Goal: Register for event/course

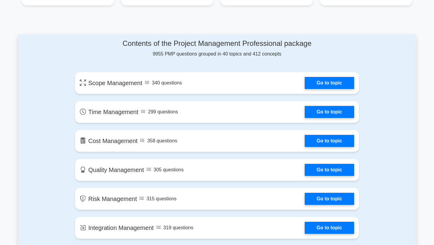
scroll to position [297, 0]
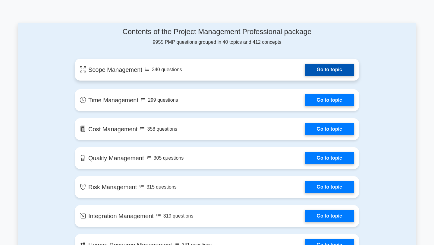
click at [305, 65] on link "Go to topic" at bounding box center [329, 70] width 49 height 12
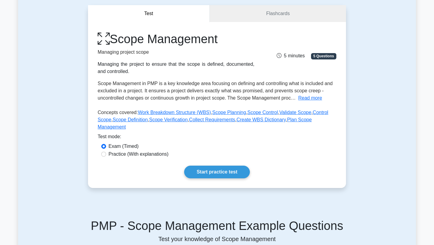
scroll to position [44, 0]
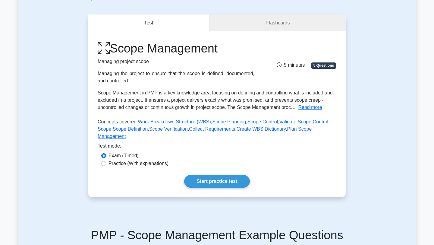
click at [153, 164] on label "Practice (With explanations)" at bounding box center [139, 163] width 60 height 7
click at [106, 164] on input "Practice (With explanations)" at bounding box center [103, 163] width 5 height 5
radio input "true"
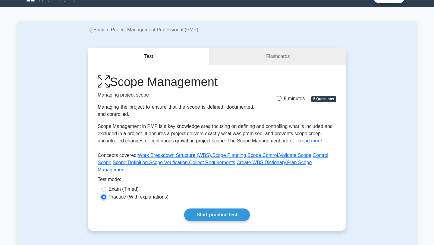
scroll to position [104, 0]
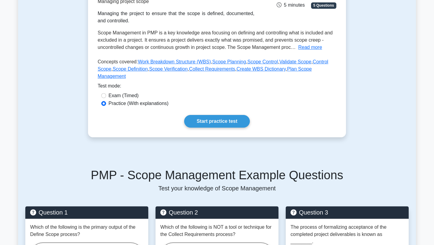
click at [100, 94] on div "Exam (Timed)" at bounding box center [217, 96] width 239 height 8
click at [102, 95] on input "Exam (Timed)" at bounding box center [103, 95] width 5 height 5
radio input "true"
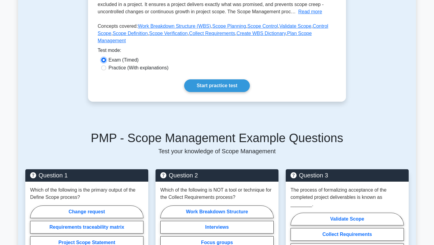
scroll to position [143, 0]
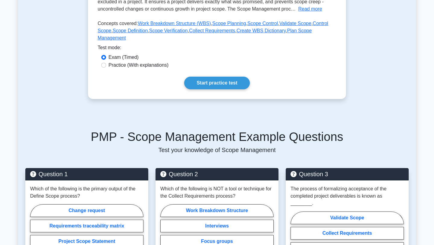
click at [109, 70] on div "Scope Management Managing project scope Managing the project to ensure that the…" at bounding box center [217, 16] width 258 height 166
click at [112, 68] on label "Practice (With explanations)" at bounding box center [139, 65] width 60 height 7
click at [106, 68] on input "Practice (With explanations)" at bounding box center [103, 65] width 5 height 5
radio input "true"
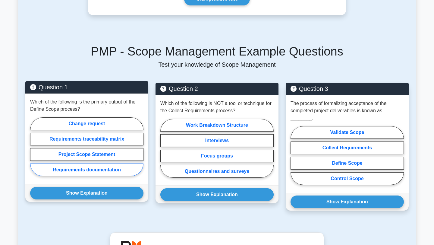
scroll to position [229, 0]
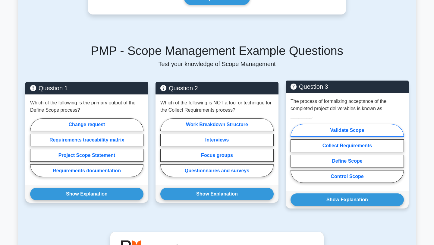
click at [354, 131] on label "Validate Scope" at bounding box center [347, 130] width 113 height 13
click at [295, 153] on input "Validate Scope" at bounding box center [293, 155] width 4 height 4
radio input "true"
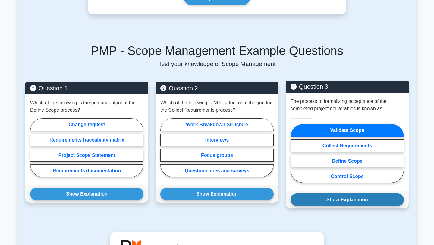
click at [353, 202] on button "Show Explanation" at bounding box center [347, 199] width 113 height 13
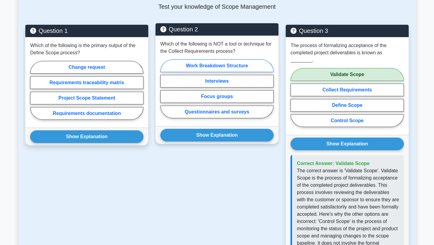
scroll to position [281, 0]
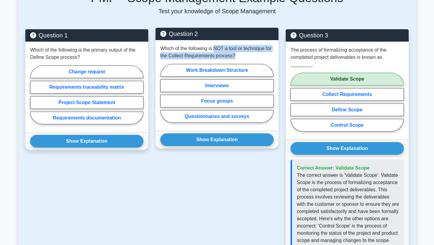
drag, startPoint x: 214, startPoint y: 48, endPoint x: 245, endPoint y: 56, distance: 31.8
click at [245, 56] on p "Which of the following is NOT a tool or technique for the Collect Requirements …" at bounding box center [216, 52] width 113 height 14
click at [214, 50] on p "Which of the following is NOT a tool or technique for the Collect Requirements …" at bounding box center [216, 52] width 113 height 14
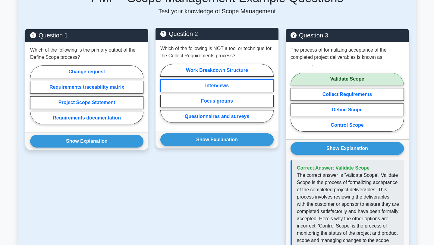
click at [240, 87] on label "Interviews" at bounding box center [216, 85] width 113 height 13
click at [164, 93] on input "Interviews" at bounding box center [162, 95] width 4 height 4
radio input "true"
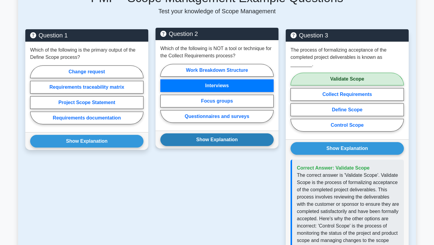
click at [211, 146] on button "Show Explanation" at bounding box center [216, 139] width 113 height 13
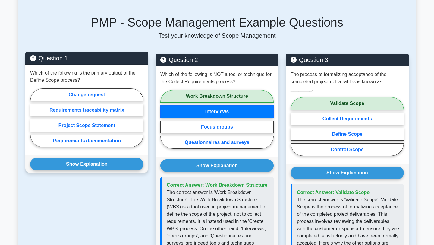
scroll to position [261, 0]
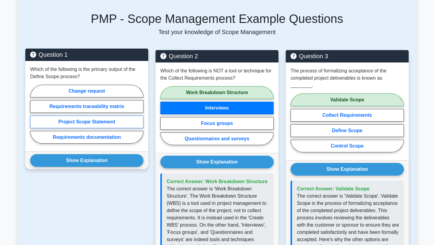
click at [122, 124] on label "Project Scope Statement" at bounding box center [86, 122] width 113 height 13
click at [34, 118] on input "Project Scope Statement" at bounding box center [32, 116] width 4 height 4
radio input "true"
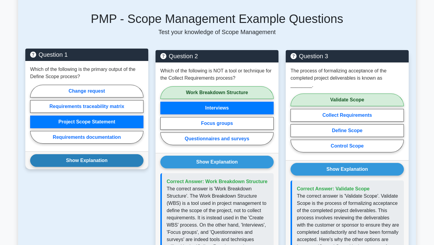
click at [111, 156] on button "Show Explanation" at bounding box center [86, 160] width 113 height 13
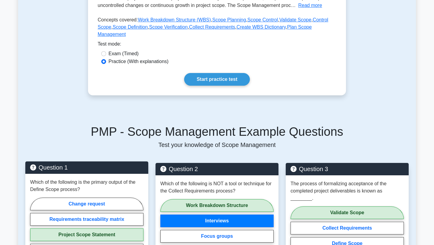
scroll to position [71, 0]
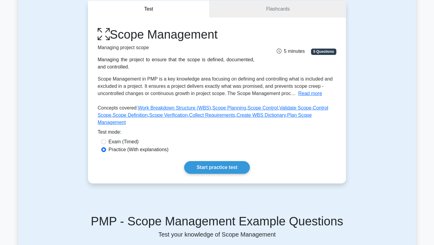
scroll to position [49, 0]
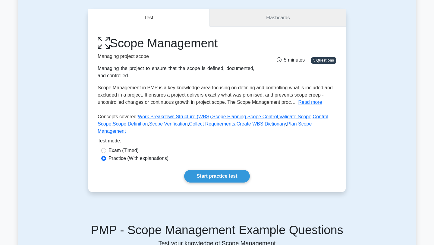
click at [252, 22] on link "Flashcards" at bounding box center [278, 17] width 136 height 17
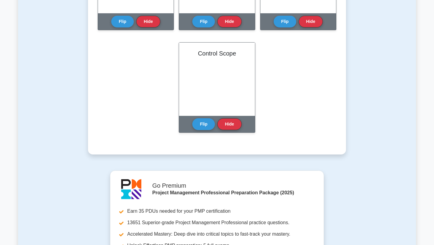
scroll to position [437, 0]
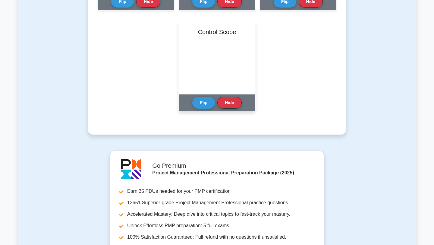
click at [194, 109] on div "Flip Hide" at bounding box center [216, 102] width 49 height 17
click at [206, 108] on button "Flip" at bounding box center [203, 103] width 23 height 12
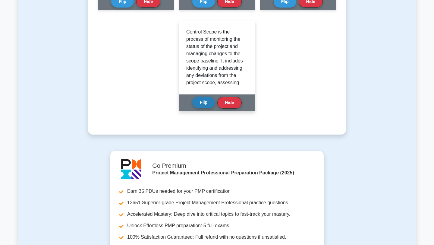
click at [206, 108] on button "Flip" at bounding box center [203, 103] width 23 height 12
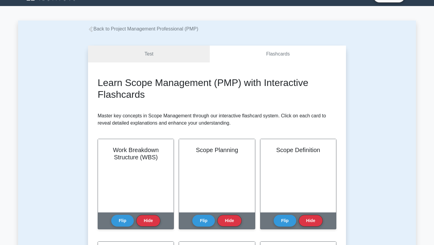
scroll to position [3, 0]
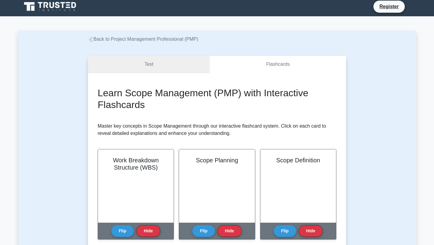
click at [173, 65] on link "Test" at bounding box center [149, 64] width 122 height 17
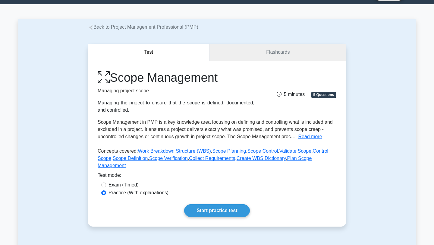
scroll to position [17, 0]
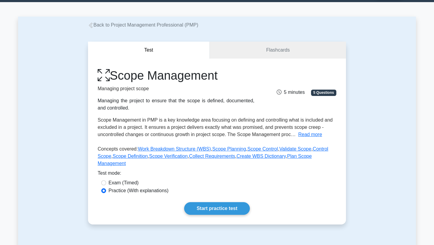
click at [110, 184] on label "Exam (Timed)" at bounding box center [124, 182] width 30 height 7
click at [106, 184] on input "Exam (Timed)" at bounding box center [103, 182] width 5 height 5
radio input "true"
click at [214, 210] on link "Start practice test" at bounding box center [216, 208] width 65 height 13
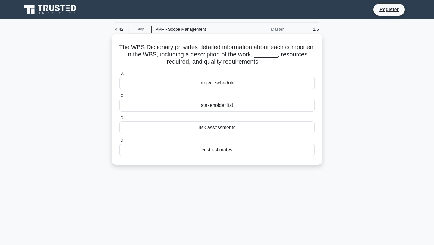
click at [215, 109] on div "stakeholder list" at bounding box center [216, 105] width 195 height 13
click at [119, 97] on input "b. stakeholder list" at bounding box center [119, 96] width 0 height 4
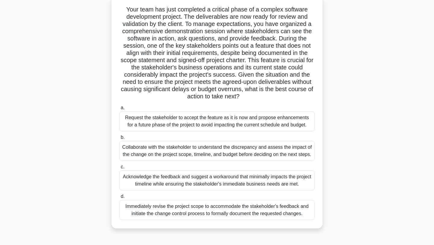
scroll to position [41, 0]
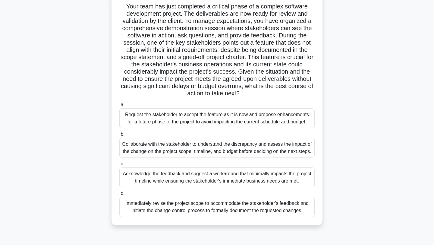
click at [186, 154] on div "Collaborate with the stakeholder to understand the discrepancy and assess the i…" at bounding box center [216, 148] width 195 height 20
click at [119, 136] on input "b. Collaborate with the stakeholder to understand the discrepancy and assess th…" at bounding box center [119, 134] width 0 height 4
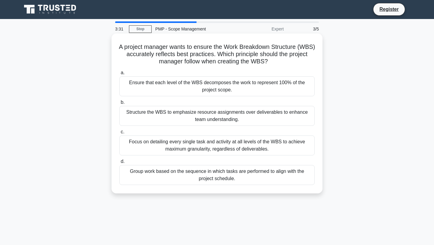
scroll to position [0, 0]
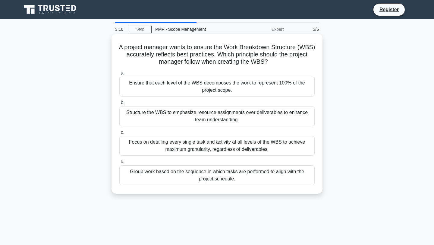
click at [146, 114] on div "Structure the WBS to emphasize resource assignments over deliverables to enhanc…" at bounding box center [216, 116] width 195 height 20
click at [119, 105] on input "b. Structure the WBS to emphasize resource assignments over deliverables to enh…" at bounding box center [119, 103] width 0 height 4
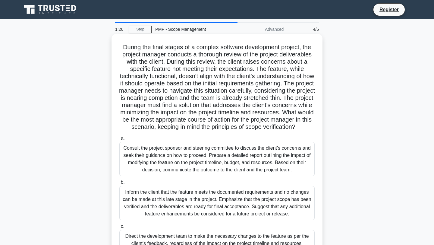
click at [195, 169] on div "Consult the project sponsor and steering committee to discuss the client's conc…" at bounding box center [216, 159] width 195 height 34
click at [119, 140] on input "a. Consult the project sponsor and steering committee to discuss the client's c…" at bounding box center [119, 138] width 0 height 4
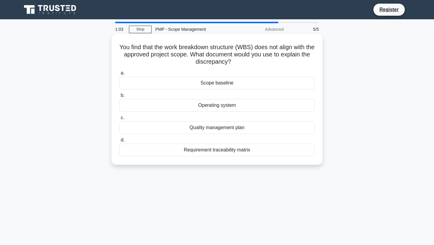
click at [217, 130] on div "Quality management plan" at bounding box center [216, 127] width 195 height 13
click at [119, 120] on input "c. Quality management plan" at bounding box center [119, 118] width 0 height 4
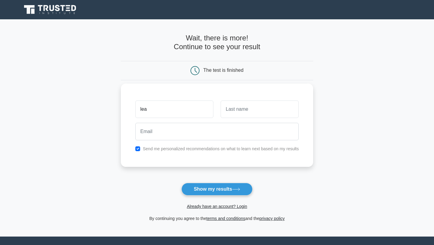
type input "lea"
click at [240, 112] on input "text" at bounding box center [260, 108] width 78 height 17
type input "atlantic"
click at [184, 141] on div at bounding box center [217, 131] width 171 height 22
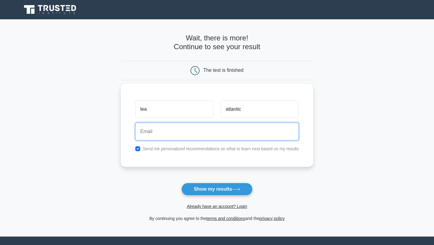
click at [170, 138] on input "email" at bounding box center [217, 131] width 164 height 17
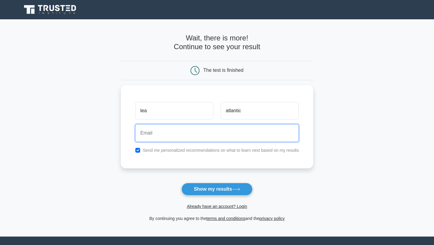
type input "lea.atlantic@gmail.com"
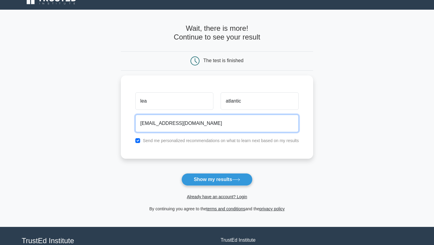
scroll to position [10, 0]
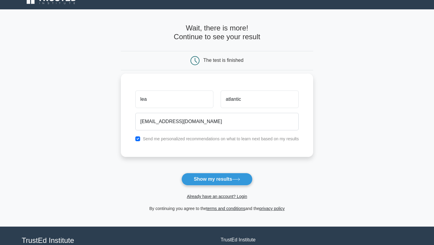
click at [166, 139] on label "Send me personalized recommendations on what to learn next based on my results" at bounding box center [221, 138] width 156 height 5
click at [145, 138] on label "Send me personalized recommendations on what to learn next based on my results" at bounding box center [221, 138] width 156 height 5
click at [141, 141] on div "Send me personalized recommendations on what to learn next based on my results" at bounding box center [217, 138] width 171 height 7
click at [137, 139] on input "checkbox" at bounding box center [137, 138] width 5 height 5
checkbox input "false"
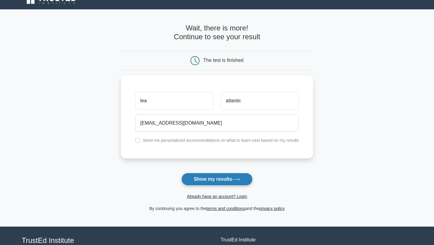
click at [225, 183] on button "Show my results" at bounding box center [217, 179] width 71 height 13
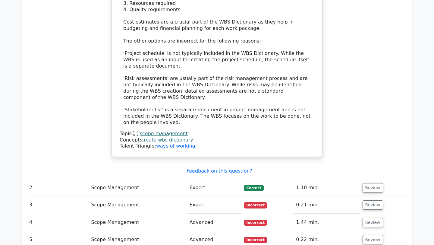
scroll to position [769, 0]
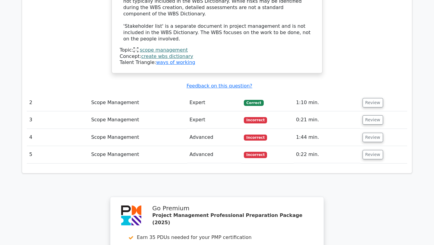
click at [179, 94] on td "Scope Management" at bounding box center [138, 102] width 98 height 17
click at [184, 94] on td "Scope Management" at bounding box center [138, 102] width 98 height 17
click at [377, 98] on button "Review" at bounding box center [373, 102] width 21 height 9
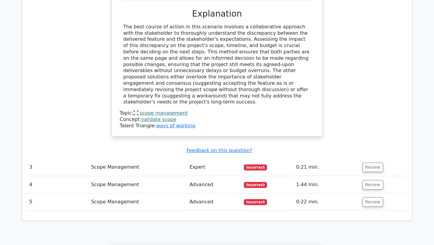
scroll to position [1129, 0]
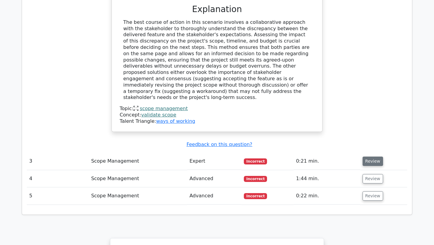
click at [368, 157] on button "Review" at bounding box center [373, 161] width 21 height 9
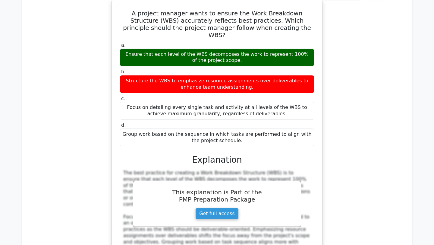
scroll to position [1360, 0]
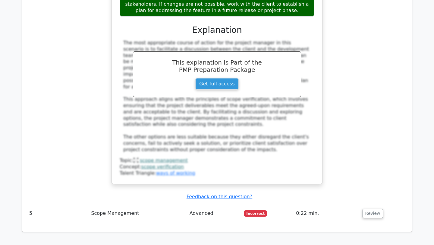
scroll to position [1939, 0]
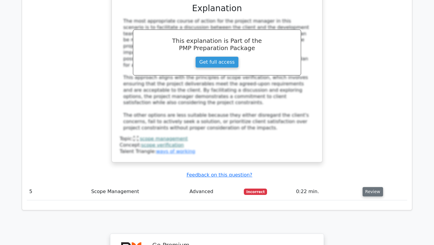
click at [367, 187] on button "Review" at bounding box center [373, 191] width 21 height 9
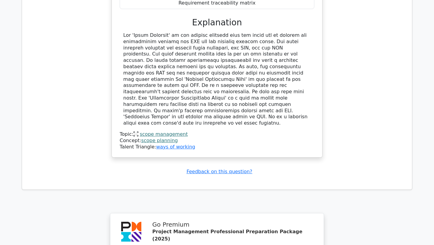
scroll to position [2361, 0]
